Goal: Task Accomplishment & Management: Use online tool/utility

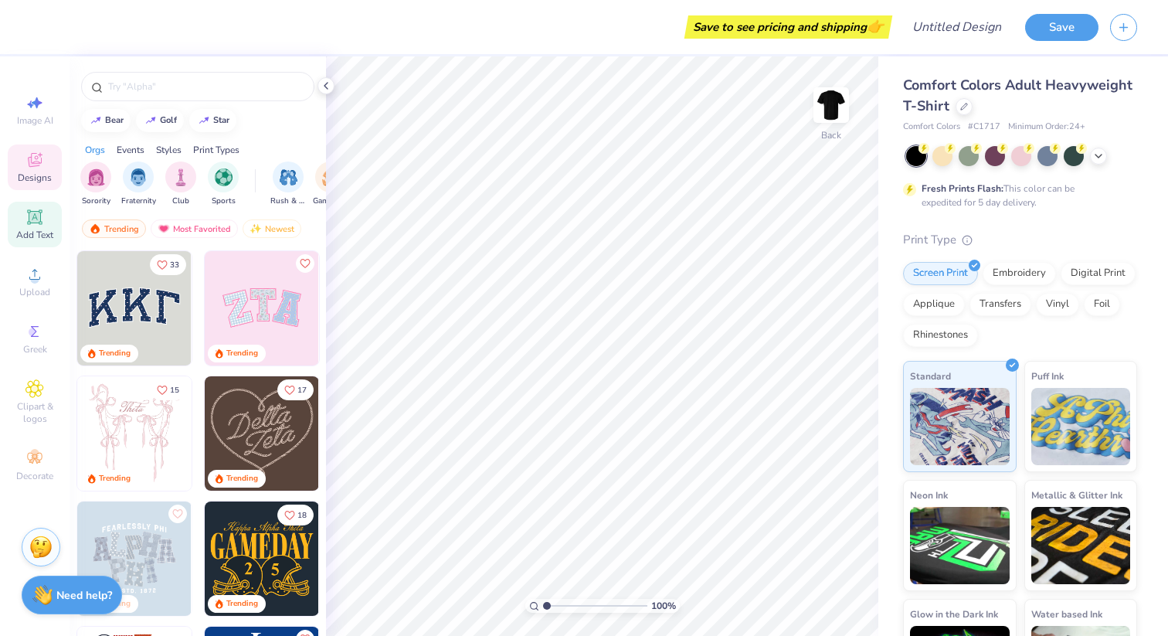
click at [39, 217] on icon at bounding box center [35, 217] width 12 height 12
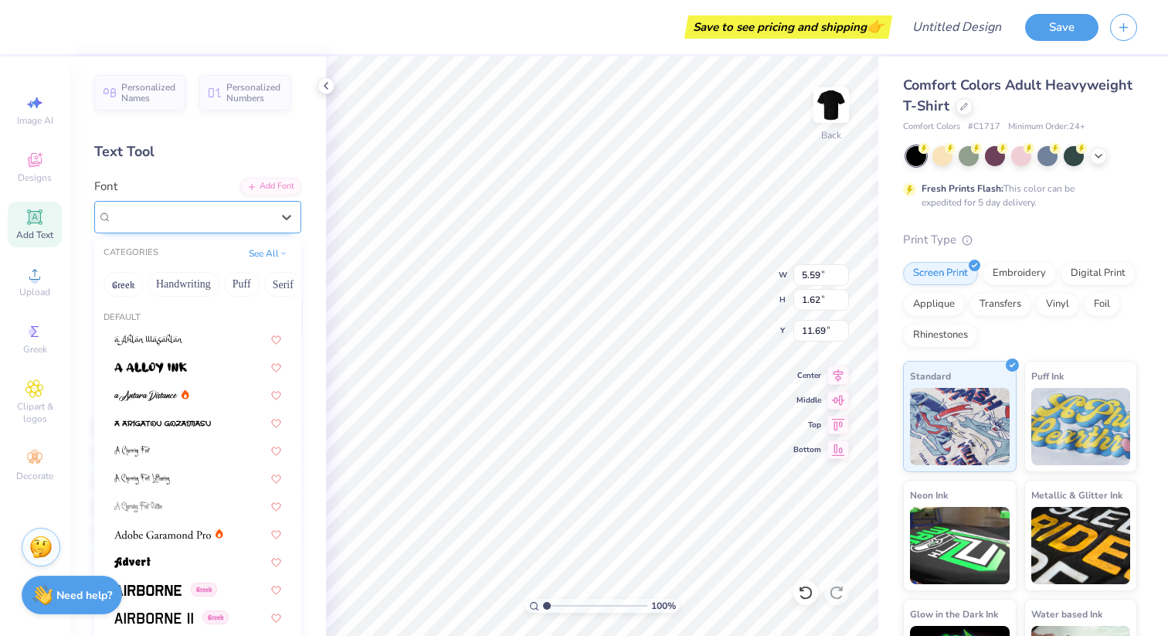
click at [202, 219] on div "Super Dream" at bounding box center [191, 217] width 162 height 24
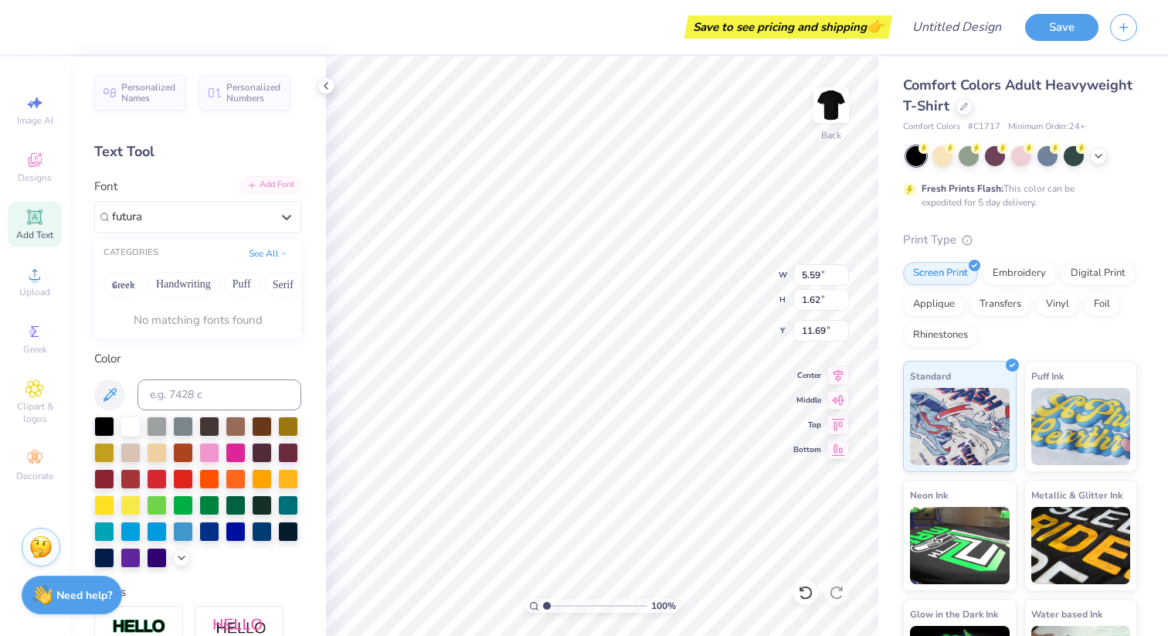
type input "futura"
click at [280, 188] on div "Add Font" at bounding box center [270, 185] width 61 height 18
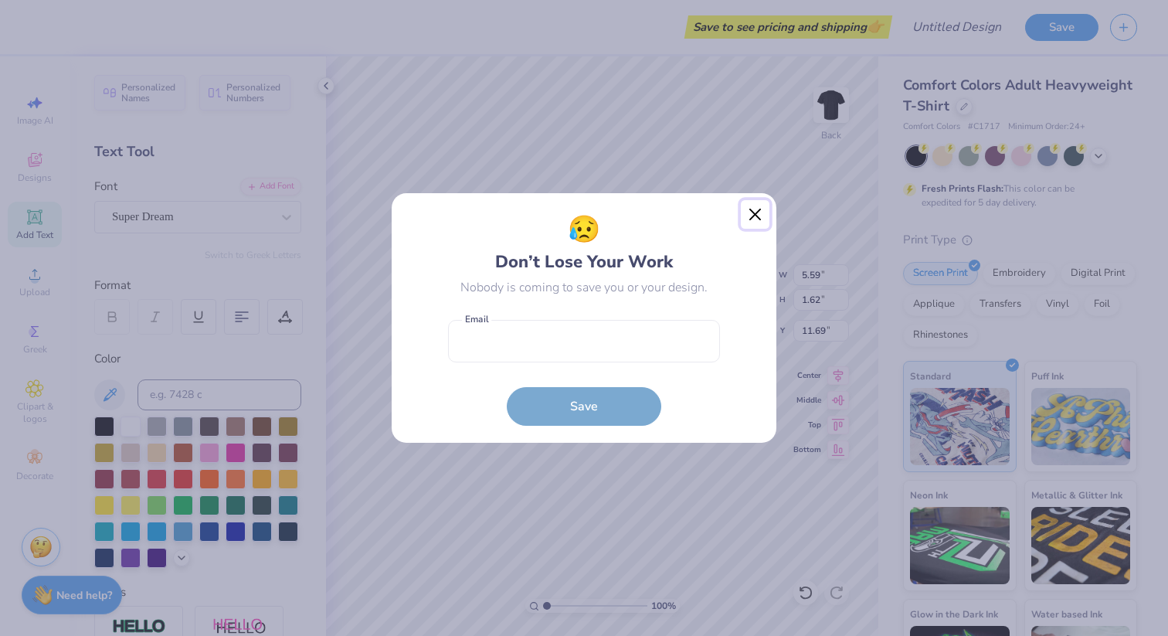
click at [750, 210] on button "Close" at bounding box center [755, 214] width 29 height 29
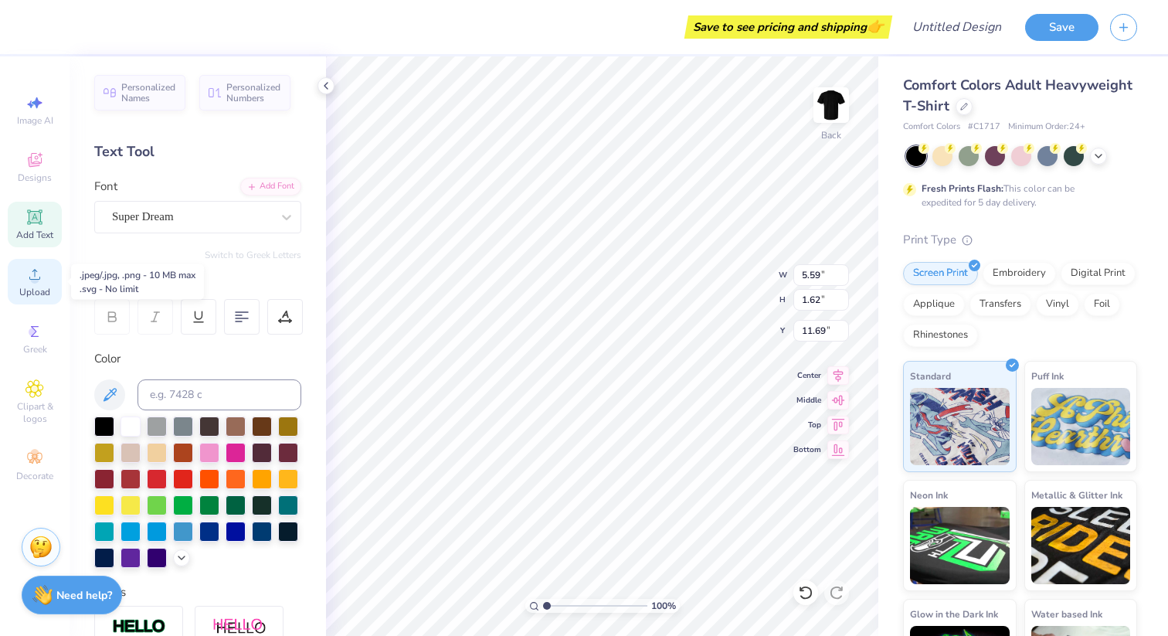
click at [36, 273] on icon at bounding box center [34, 274] width 19 height 19
click at [33, 277] on circle at bounding box center [34, 279] width 8 height 8
click at [41, 292] on span "Upload" at bounding box center [34, 292] width 31 height 12
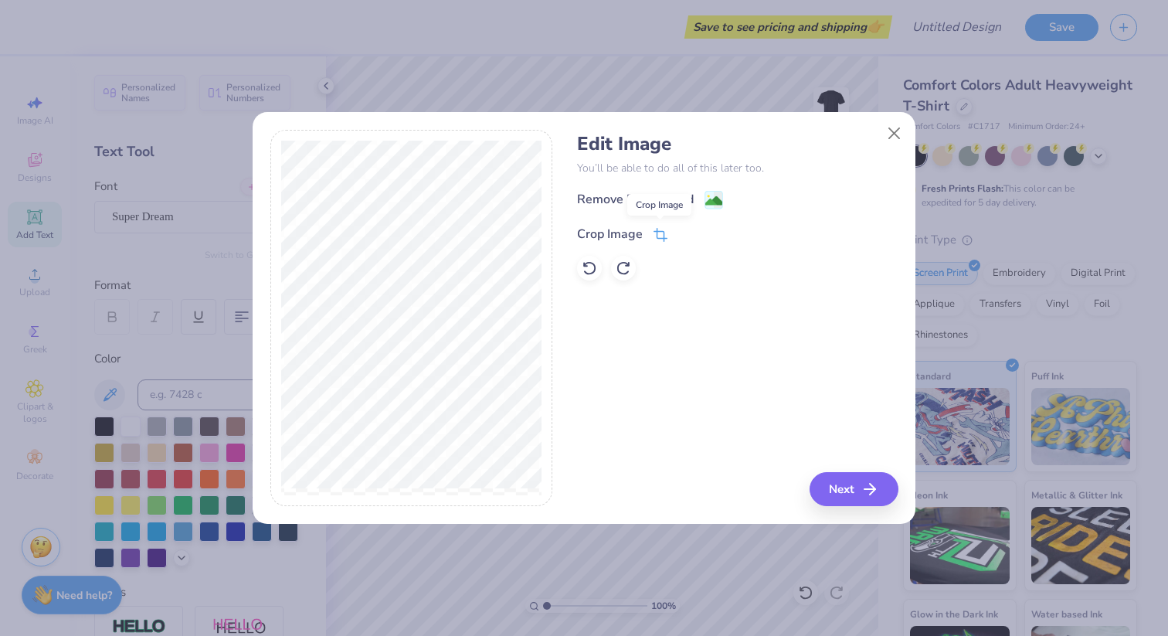
click at [661, 229] on icon at bounding box center [661, 235] width 14 height 14
click at [407, 528] on div "Edit Image You’ll be able to do all of this later too. Remove Background Crop I…" at bounding box center [584, 318] width 1168 height 636
click at [794, 349] on div "Edit Image You’ll be able to do all of this later too. Remove Background Crop I…" at bounding box center [737, 318] width 321 height 377
click at [800, 202] on div "Remove Background Crop Image" at bounding box center [737, 235] width 321 height 90
click at [682, 232] on icon at bounding box center [686, 232] width 9 height 9
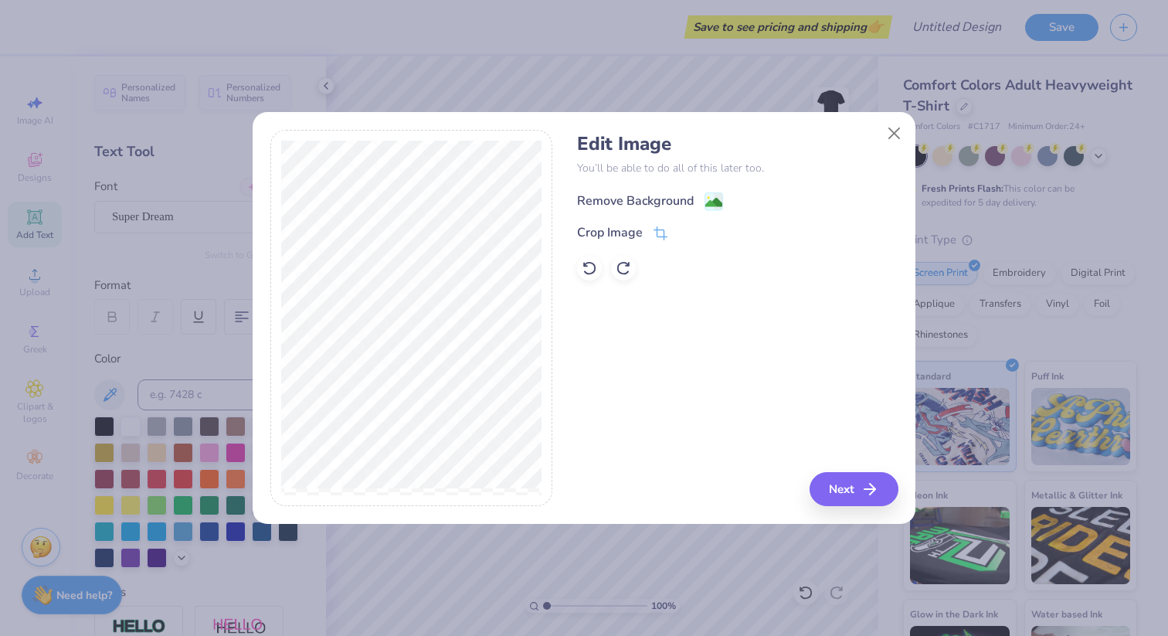
click at [703, 202] on div "Remove Background" at bounding box center [650, 201] width 146 height 19
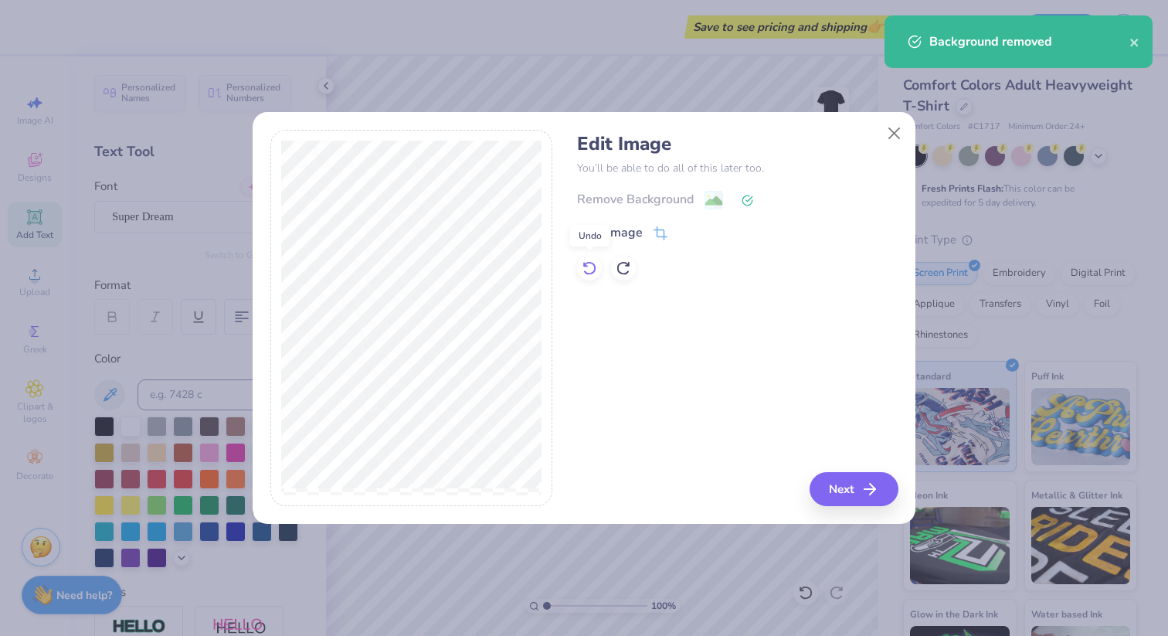
click at [591, 267] on icon at bounding box center [589, 267] width 15 height 15
click at [864, 488] on button "Next" at bounding box center [856, 489] width 89 height 34
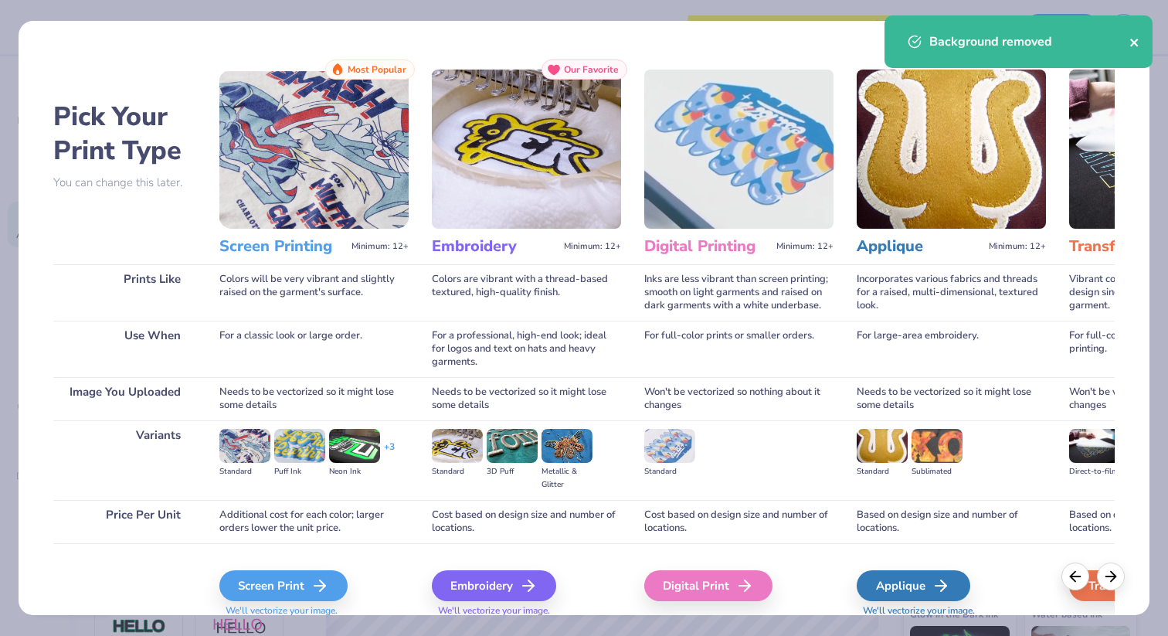
click at [1135, 45] on icon "close" at bounding box center [1135, 42] width 11 height 12
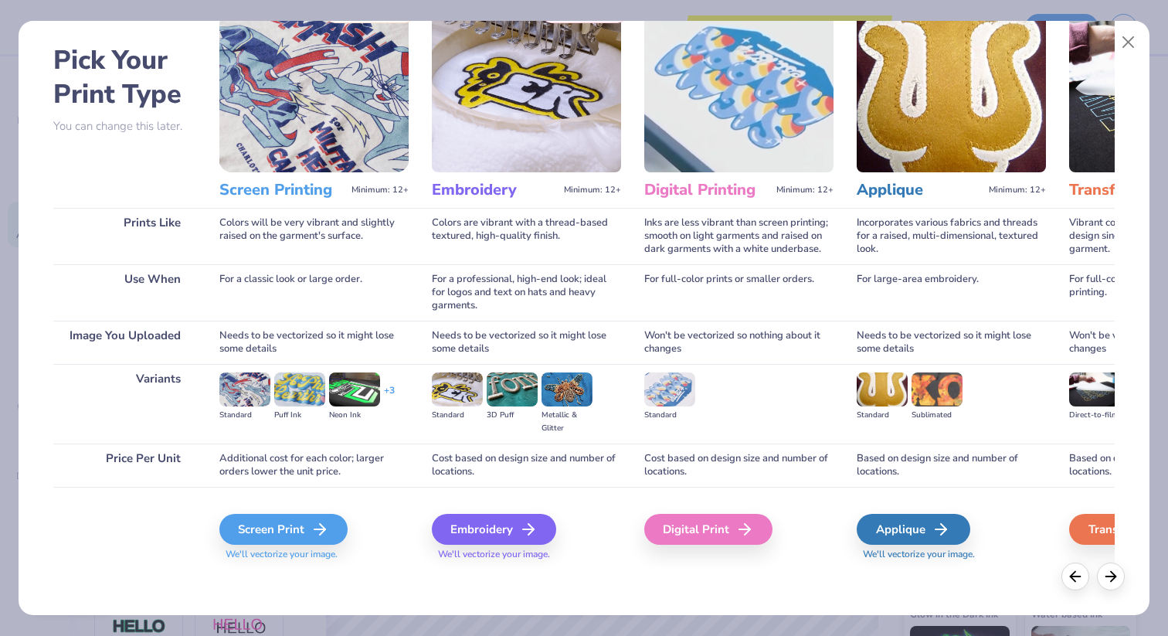
scroll to position [57, 0]
click at [311, 534] on div "Screen Print" at bounding box center [286, 528] width 128 height 31
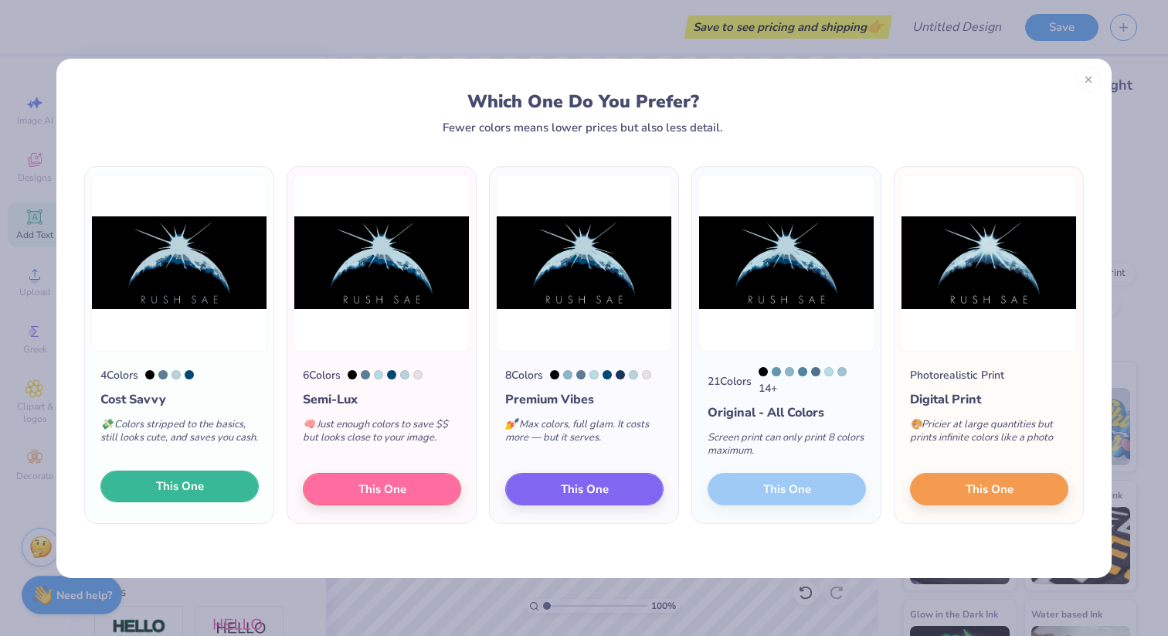
click at [245, 493] on button "This One" at bounding box center [179, 487] width 158 height 32
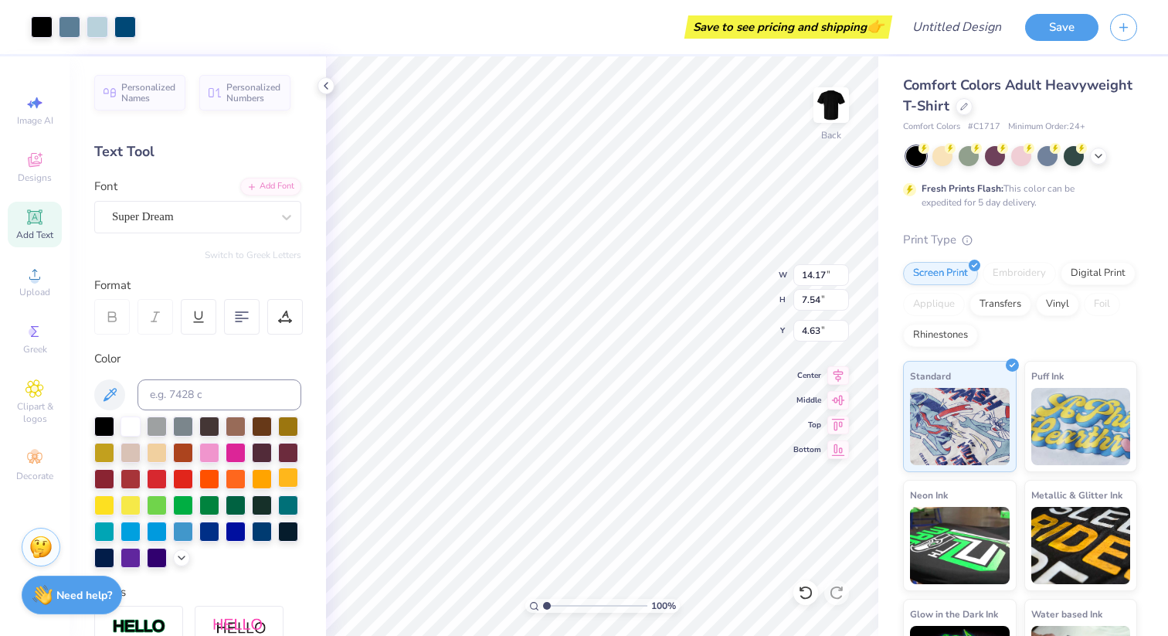
type input "4.63"
